Goal: Task Accomplishment & Management: Manage account settings

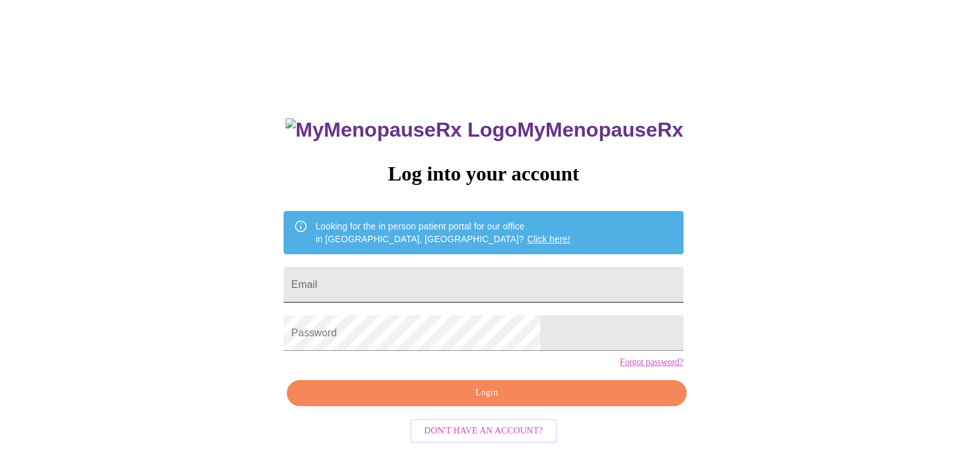
click at [414, 277] on input "Email" at bounding box center [483, 285] width 399 height 36
type input "[EMAIL_ADDRESS][DOMAIN_NAME]"
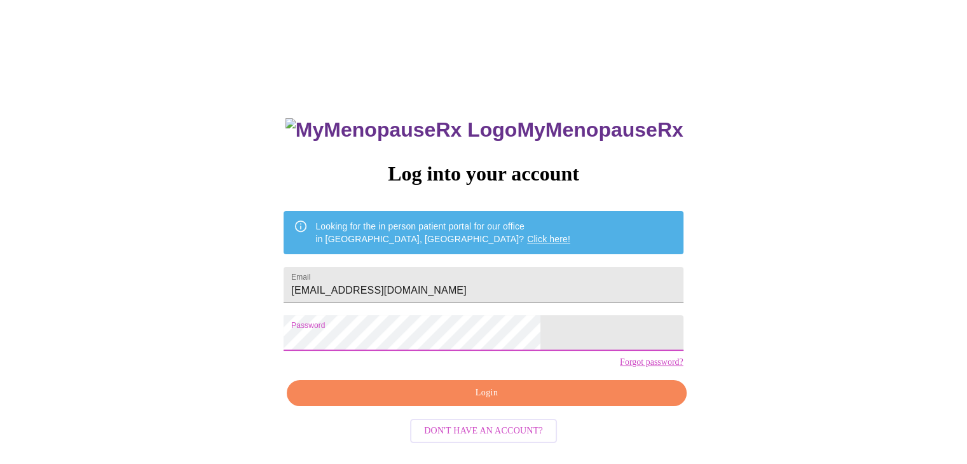
click at [404, 401] on span "Login" at bounding box center [486, 393] width 370 height 16
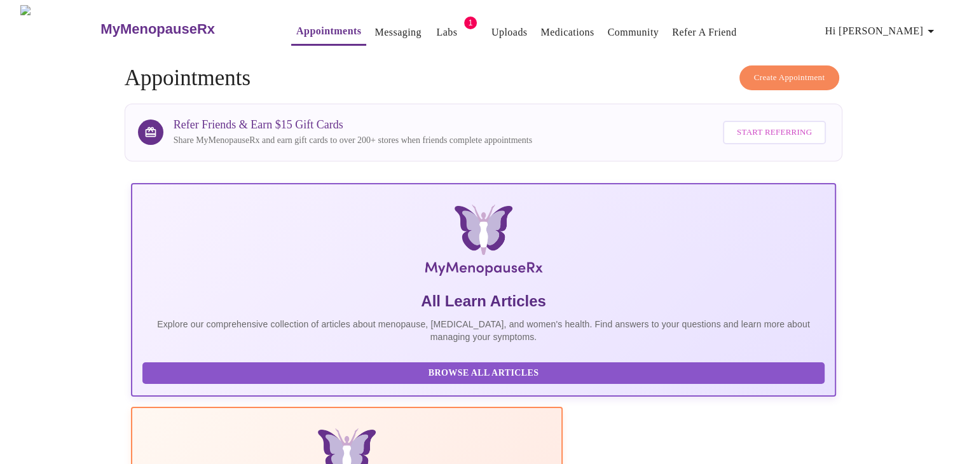
click at [544, 28] on link "Medications" at bounding box center [566, 33] width 53 height 18
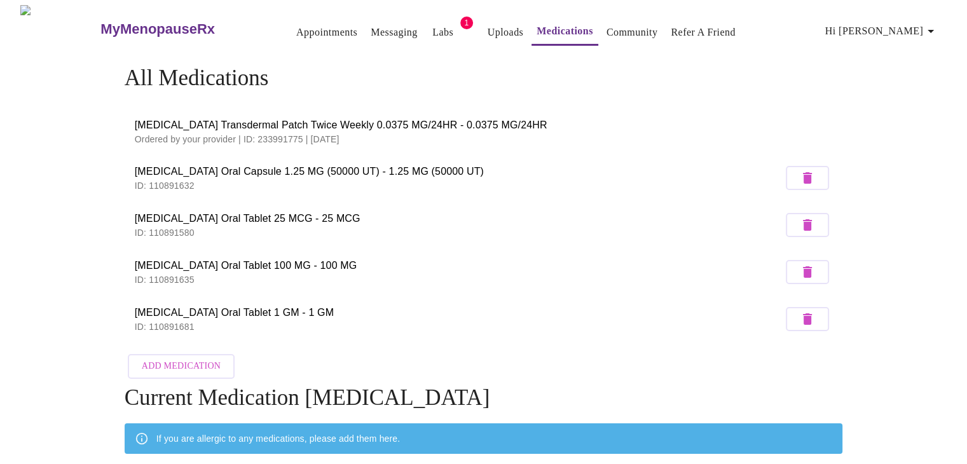
click at [380, 31] on link "Messaging" at bounding box center [394, 33] width 46 height 18
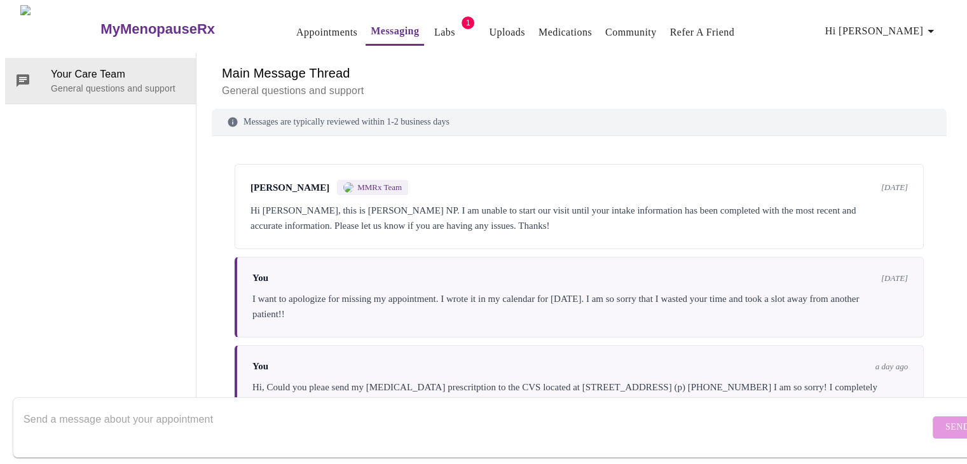
click at [434, 25] on link "Labs" at bounding box center [444, 33] width 21 height 18
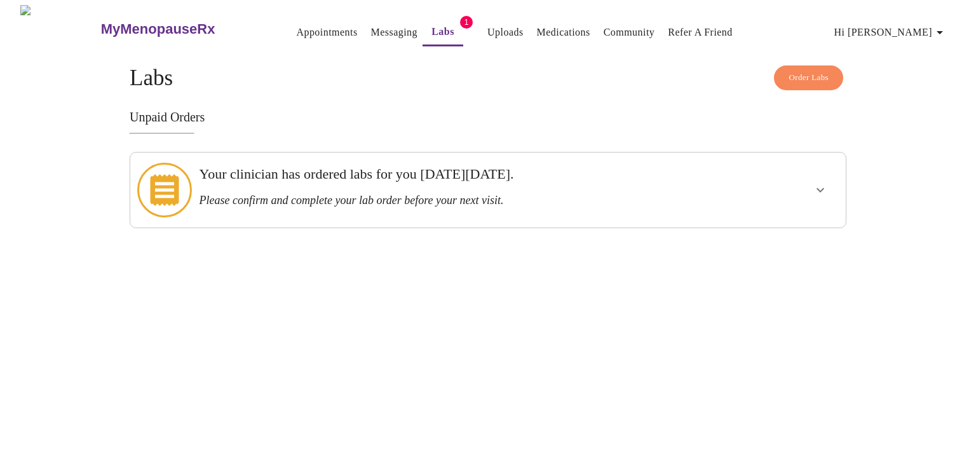
click at [488, 194] on h3 "Please confirm and complete your lab order before your next visit." at bounding box center [453, 200] width 509 height 13
click at [186, 173] on div at bounding box center [164, 190] width 58 height 65
click at [381, 194] on h3 "Please confirm and complete your lab order before your next visit." at bounding box center [453, 200] width 509 height 13
click at [478, 194] on h3 "Please confirm and complete your lab order before your next visit." at bounding box center [453, 200] width 509 height 13
click at [818, 182] on icon "show more" at bounding box center [820, 189] width 15 height 15
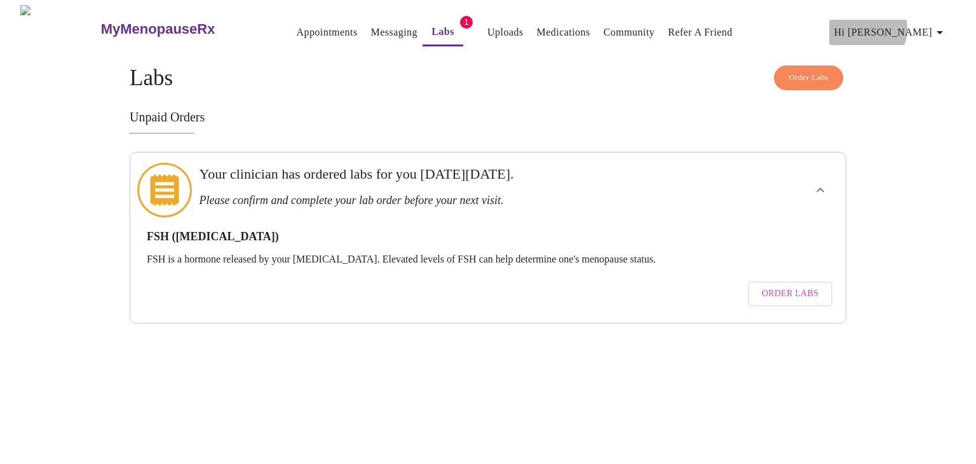
drag, startPoint x: 793, startPoint y: 273, endPoint x: 917, endPoint y: 24, distance: 278.3
click at [917, 24] on span "Hi [PERSON_NAME]" at bounding box center [891, 33] width 113 height 18
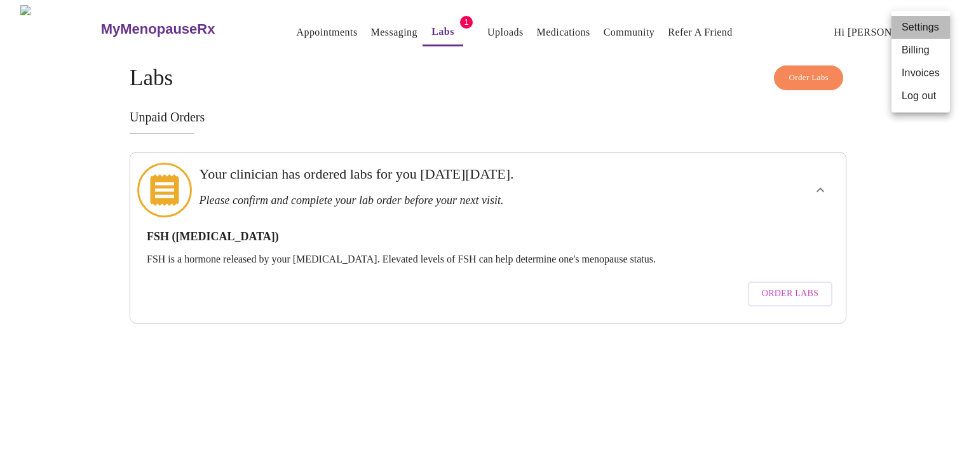
click at [914, 36] on li "Settings" at bounding box center [921, 27] width 58 height 23
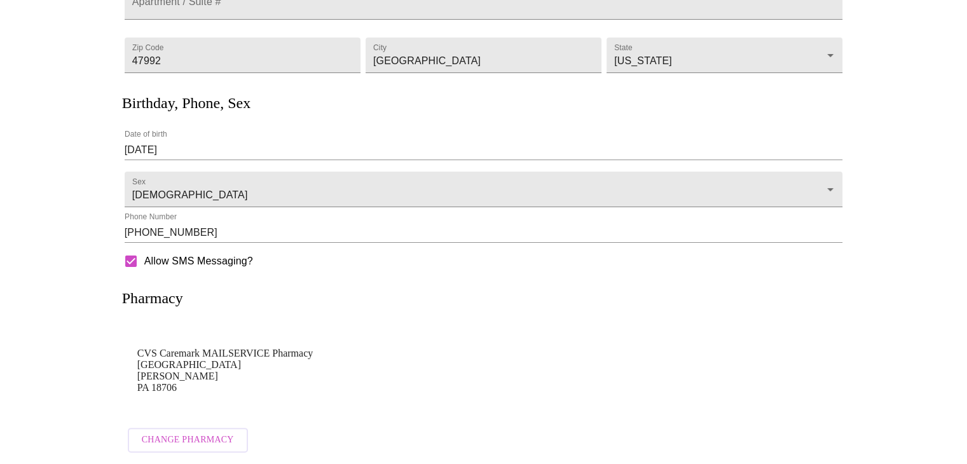
scroll to position [243, 0]
click at [249, 362] on p "CVS Caremark MAILSERVICE Pharmacy [STREET_ADDRESS][PERSON_NAME]" at bounding box center [483, 371] width 693 height 46
click at [250, 222] on input "[PHONE_NUMBER]" at bounding box center [484, 232] width 718 height 20
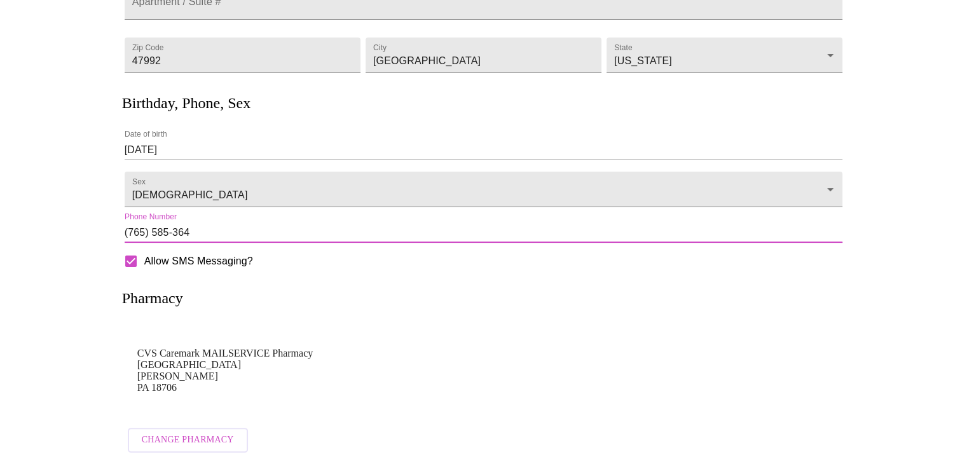
type input "[PHONE_NUMBER]"
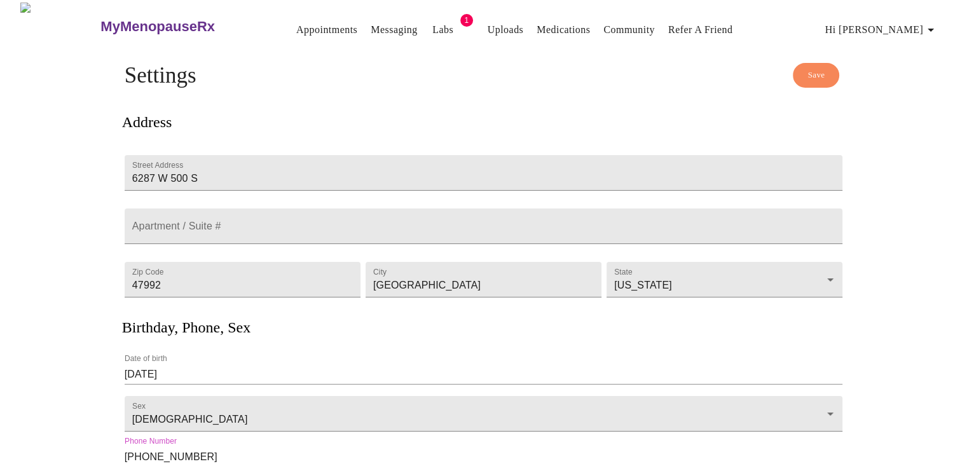
scroll to position [0, 0]
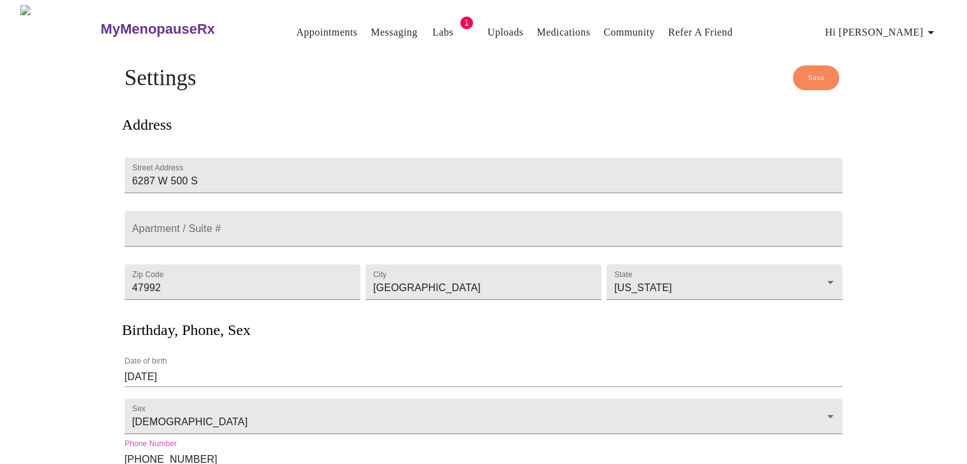
click at [381, 27] on link "Messaging" at bounding box center [394, 33] width 46 height 18
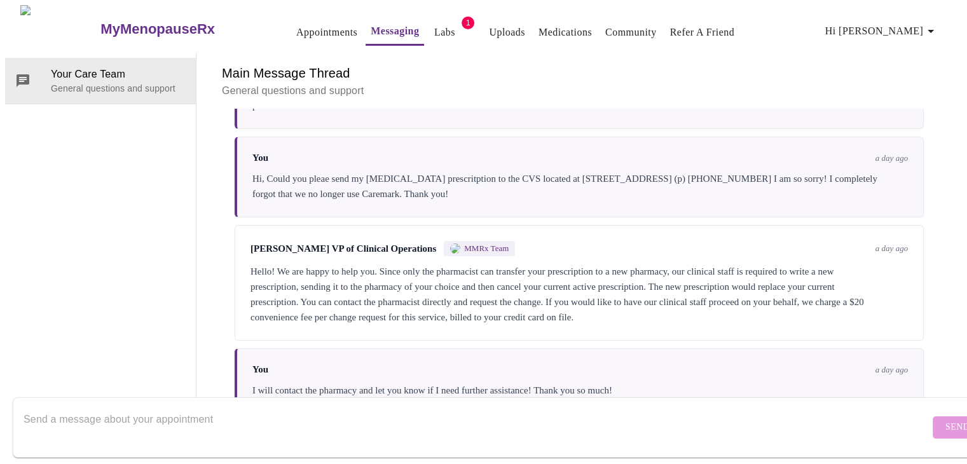
click at [554, 27] on link "Medications" at bounding box center [564, 33] width 53 height 18
